Goal: Register for event/course: Sign up to attend an event or enroll in a course

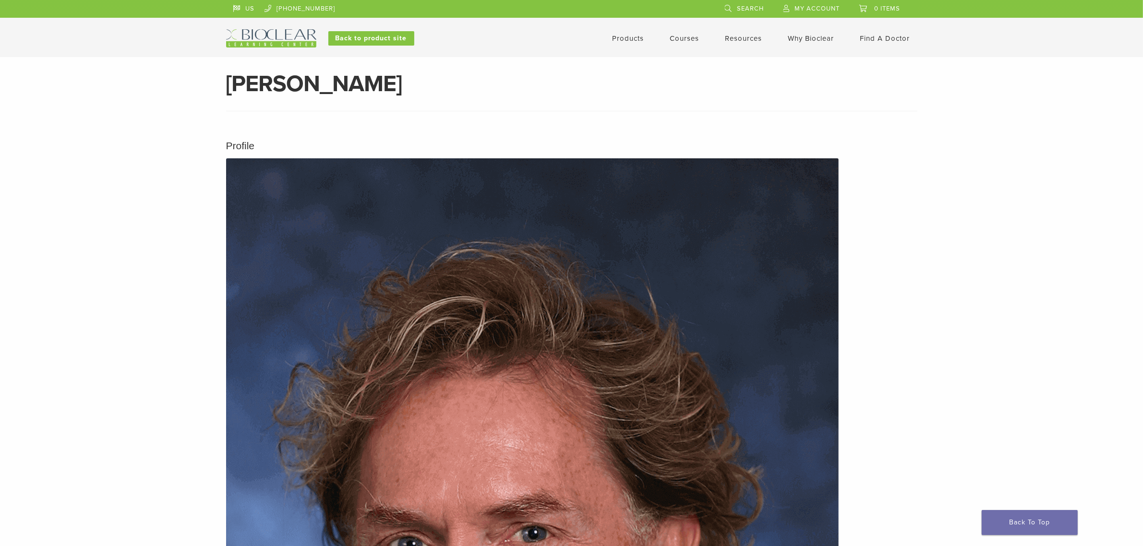
click at [277, 34] on img at bounding box center [271, 38] width 90 height 18
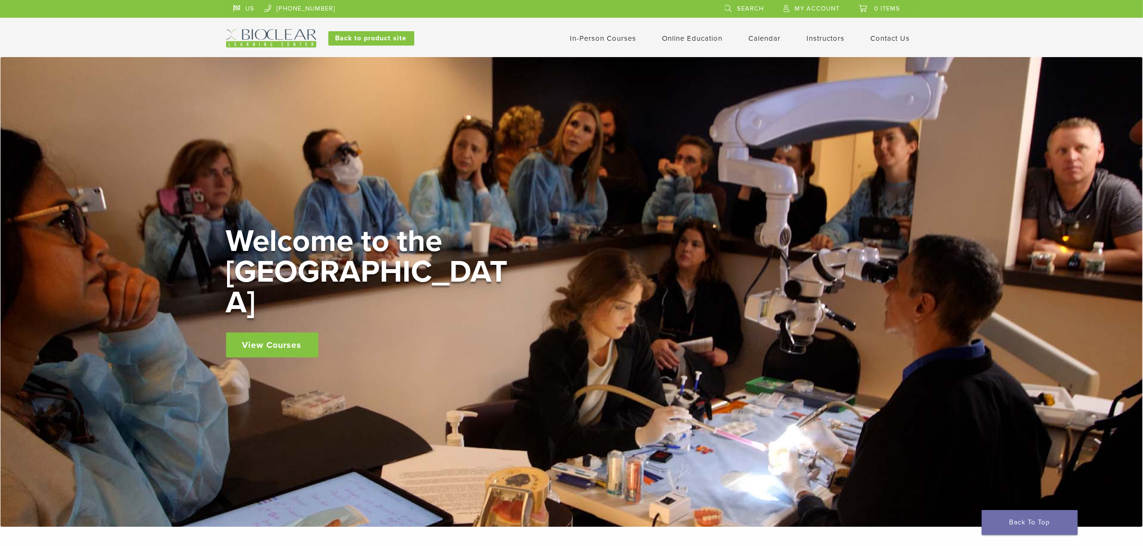
click at [284, 333] on link "View Courses" at bounding box center [272, 345] width 92 height 25
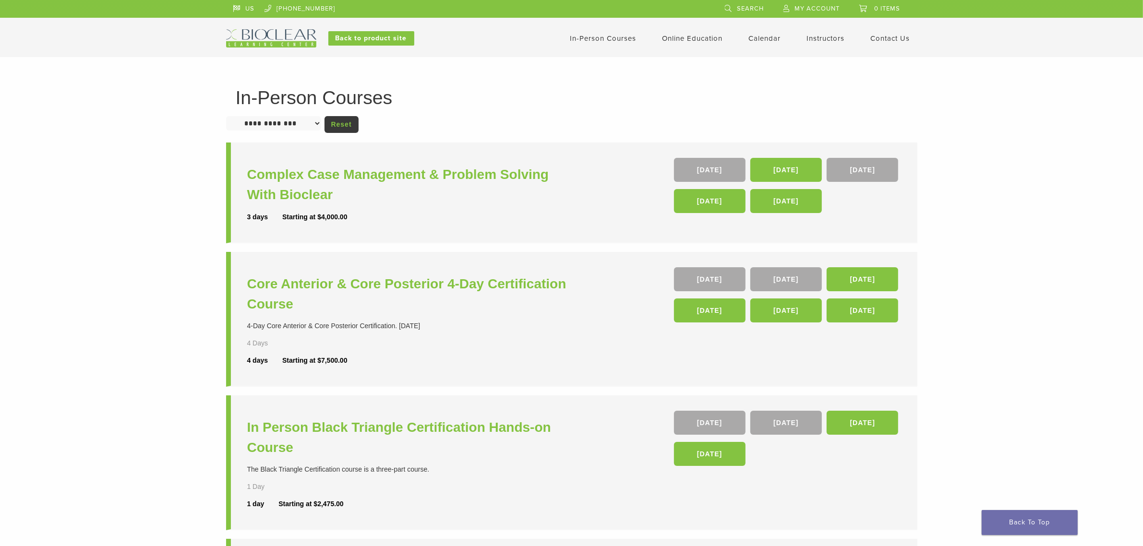
scroll to position [404, 0]
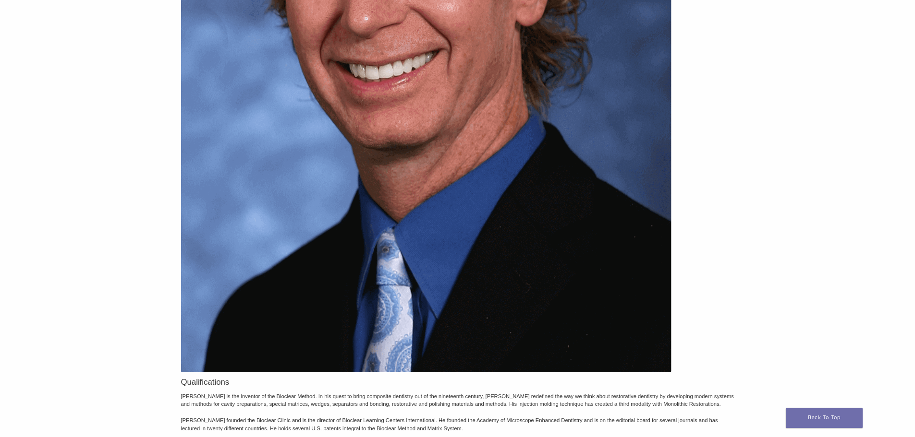
scroll to position [840, 0]
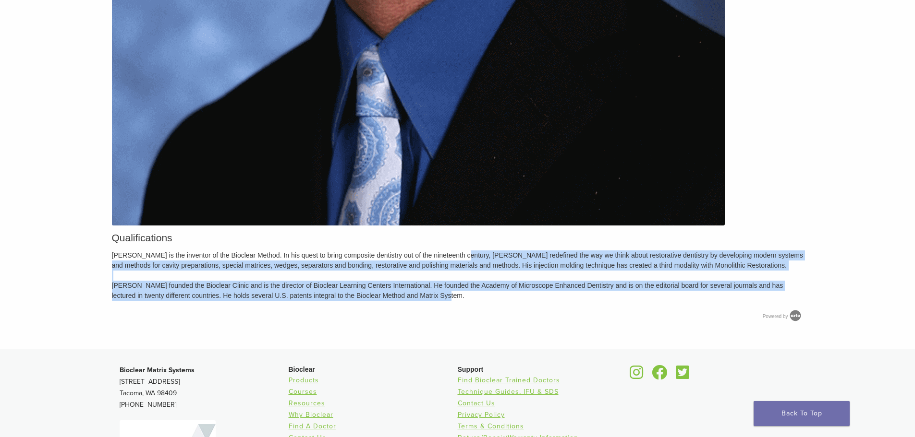
drag, startPoint x: 454, startPoint y: 258, endPoint x: 489, endPoint y: 299, distance: 54.2
click at [489, 299] on p "Dr. Clark is the inventor of the Bioclear Method. In his quest to bring composi…" at bounding box center [457, 276] width 691 height 50
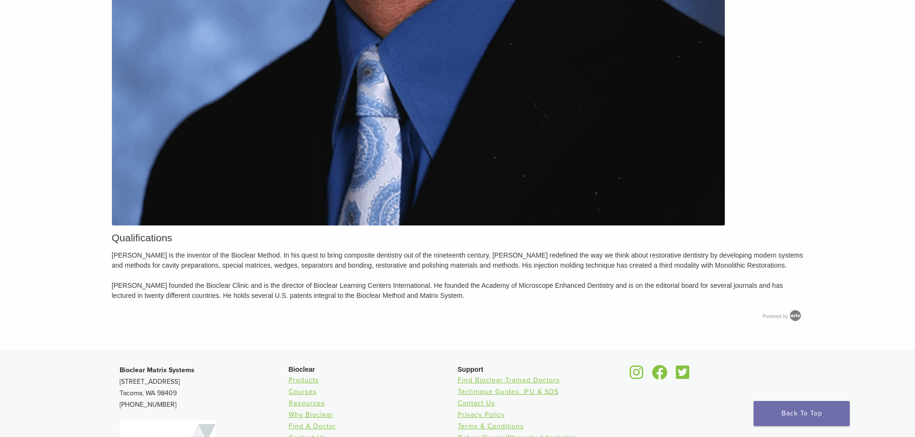
scroll to position [552, 0]
